Goal: Check status: Check status

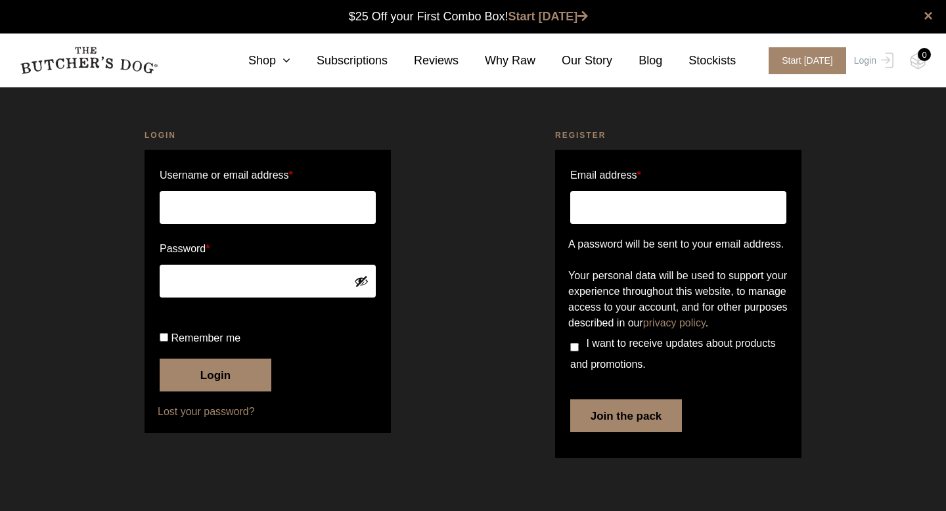
click at [202, 215] on input "Username or email address *" at bounding box center [268, 207] width 216 height 33
type input "nicolamcintyre@outlook.com"
click at [239, 392] on button "Login" at bounding box center [216, 375] width 112 height 33
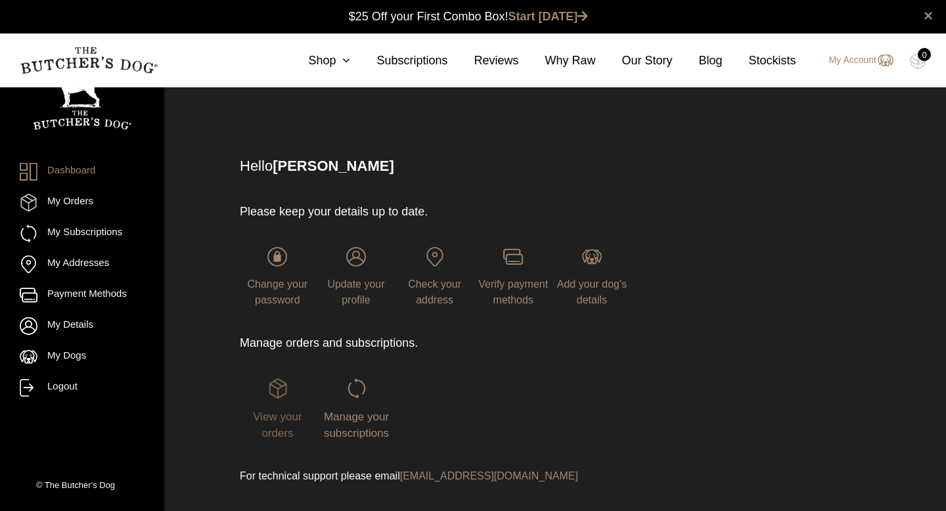
click at [289, 417] on span "View your orders" at bounding box center [277, 426] width 49 height 30
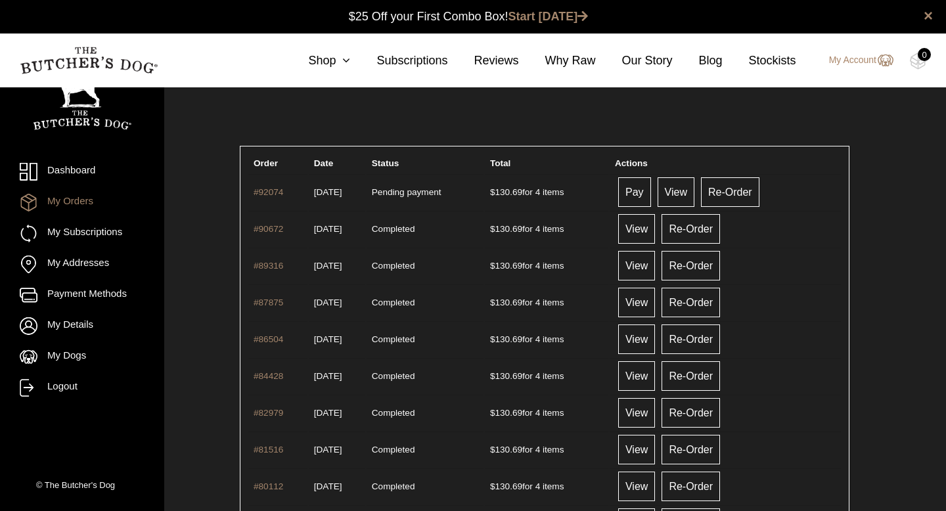
scroll to position [1, 0]
click at [687, 197] on link "View" at bounding box center [676, 192] width 37 height 30
